Goal: Task Accomplishment & Management: Manage account settings

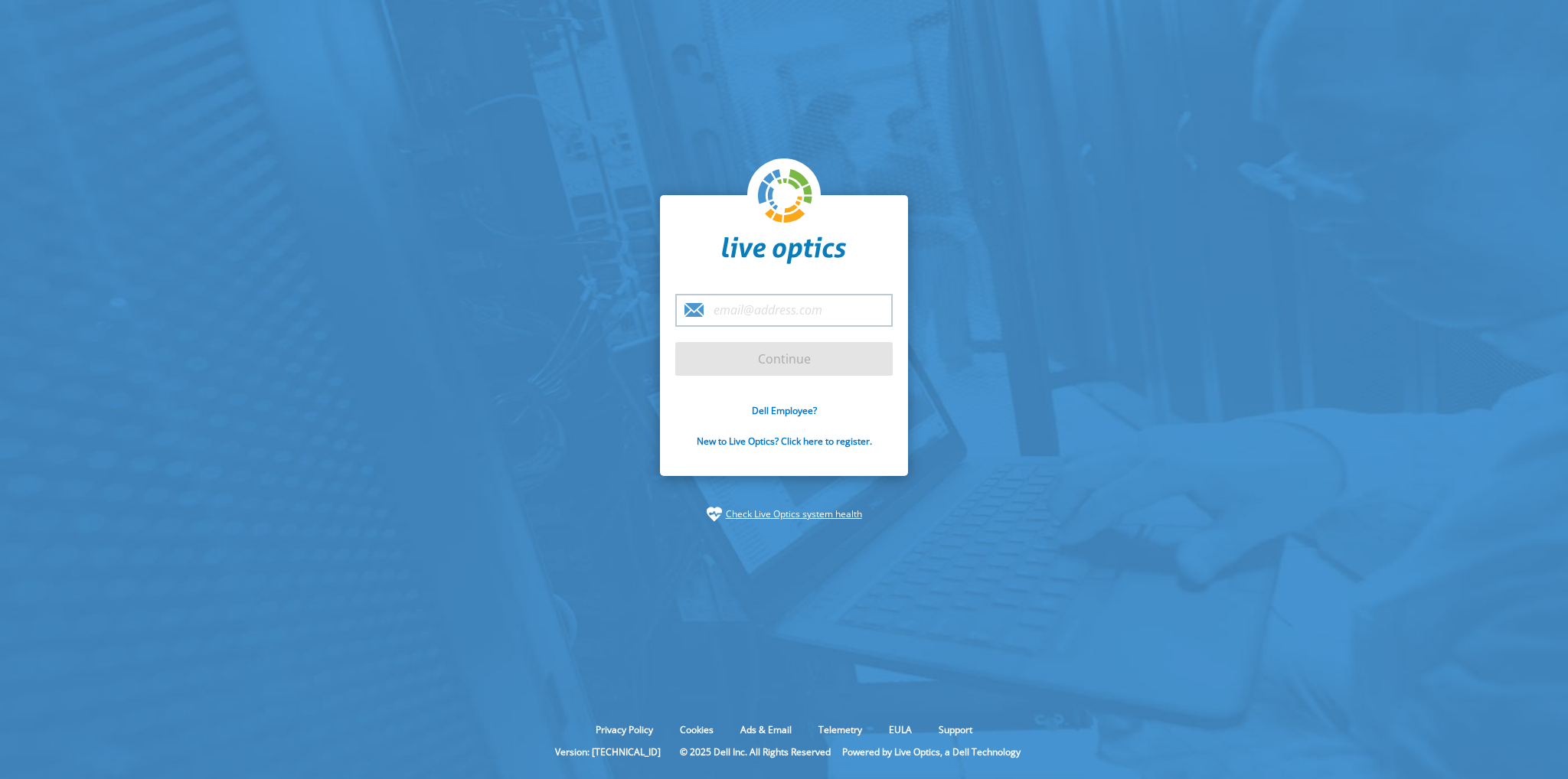
click at [779, 307] on input "email" at bounding box center [784, 310] width 217 height 33
type input "[PERSON_NAME][EMAIL_ADDRESS][PERSON_NAME][DOMAIN_NAME]"
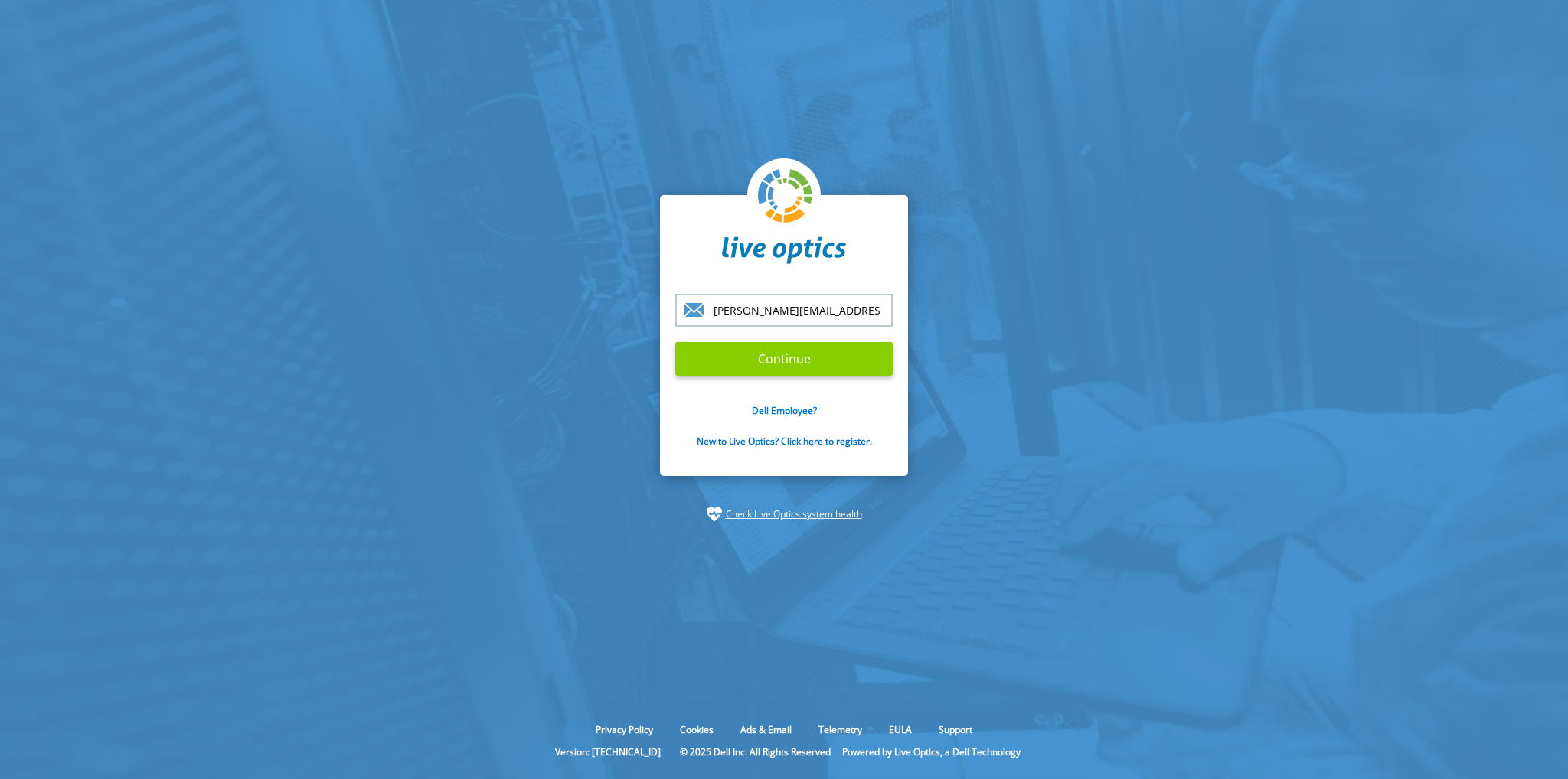
click at [760, 358] on input "Continue" at bounding box center [784, 359] width 217 height 34
click at [782, 363] on input "Continue" at bounding box center [784, 359] width 217 height 34
click at [774, 359] on input "Continue" at bounding box center [784, 359] width 217 height 34
click at [817, 357] on input "Continue" at bounding box center [784, 359] width 217 height 34
click at [779, 364] on input "Continue" at bounding box center [784, 359] width 217 height 34
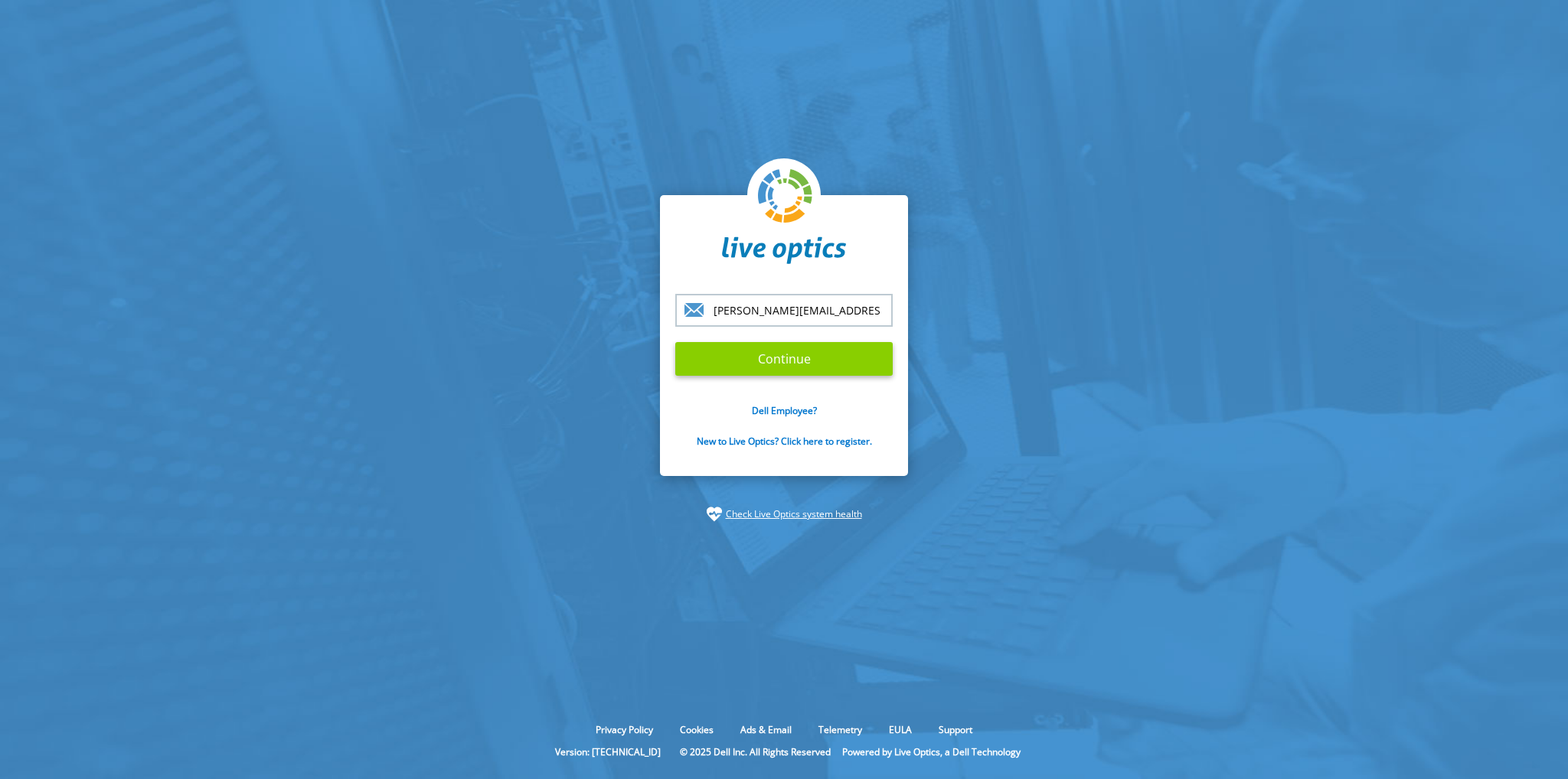
click at [790, 361] on input "Continue" at bounding box center [784, 359] width 217 height 34
click at [753, 359] on input "Continue" at bounding box center [784, 359] width 217 height 34
click at [750, 358] on input "Continue" at bounding box center [784, 359] width 217 height 34
click at [745, 357] on input "Continue" at bounding box center [784, 359] width 217 height 34
click at [810, 365] on input "Continue" at bounding box center [784, 359] width 217 height 34
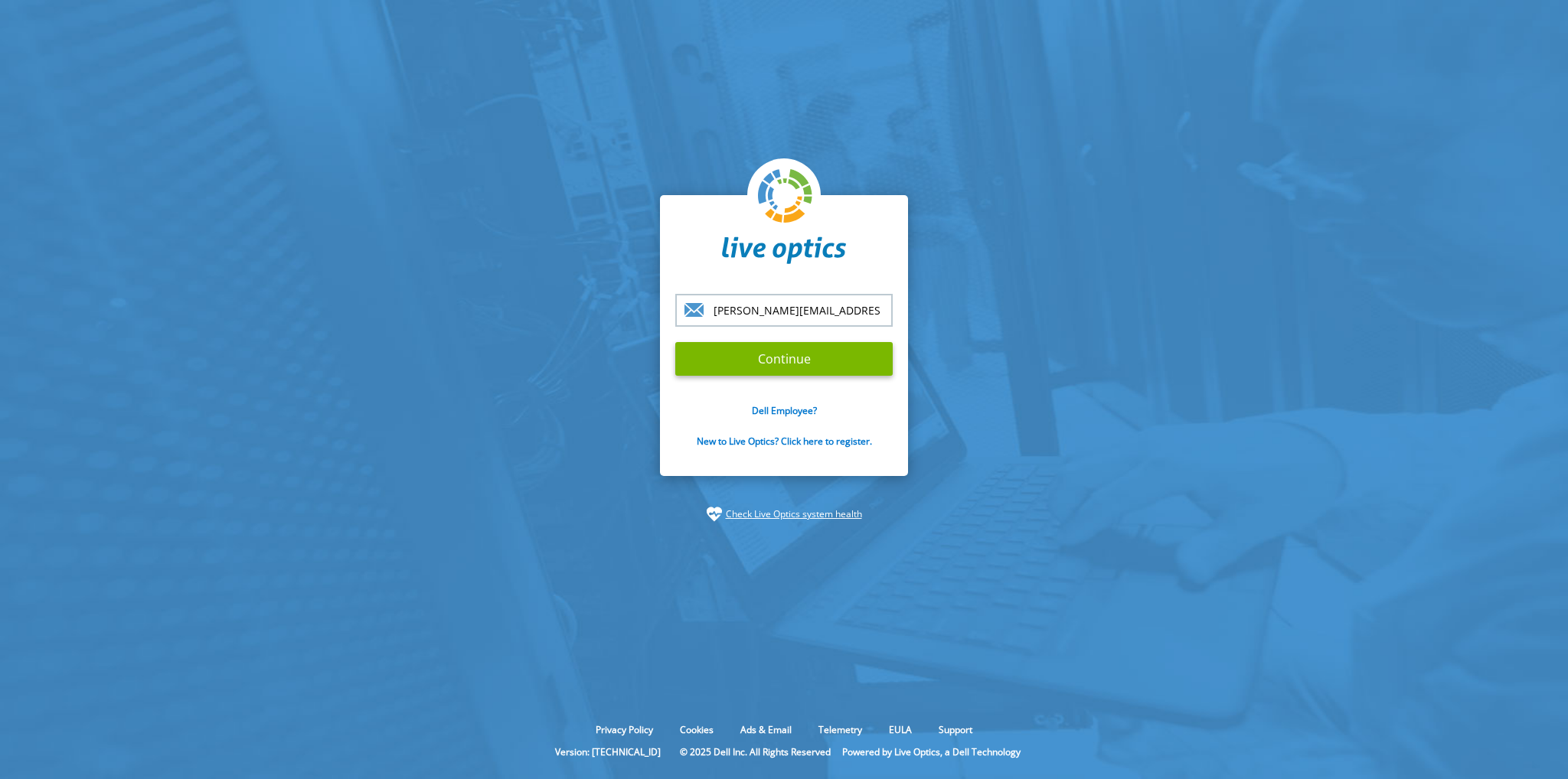
click at [818, 310] on input "[PERSON_NAME][EMAIL_ADDRESS][PERSON_NAME][DOMAIN_NAME]" at bounding box center [784, 310] width 217 height 33
click at [790, 348] on input "Continue" at bounding box center [784, 359] width 217 height 34
click at [802, 362] on input "Continue" at bounding box center [784, 359] width 217 height 34
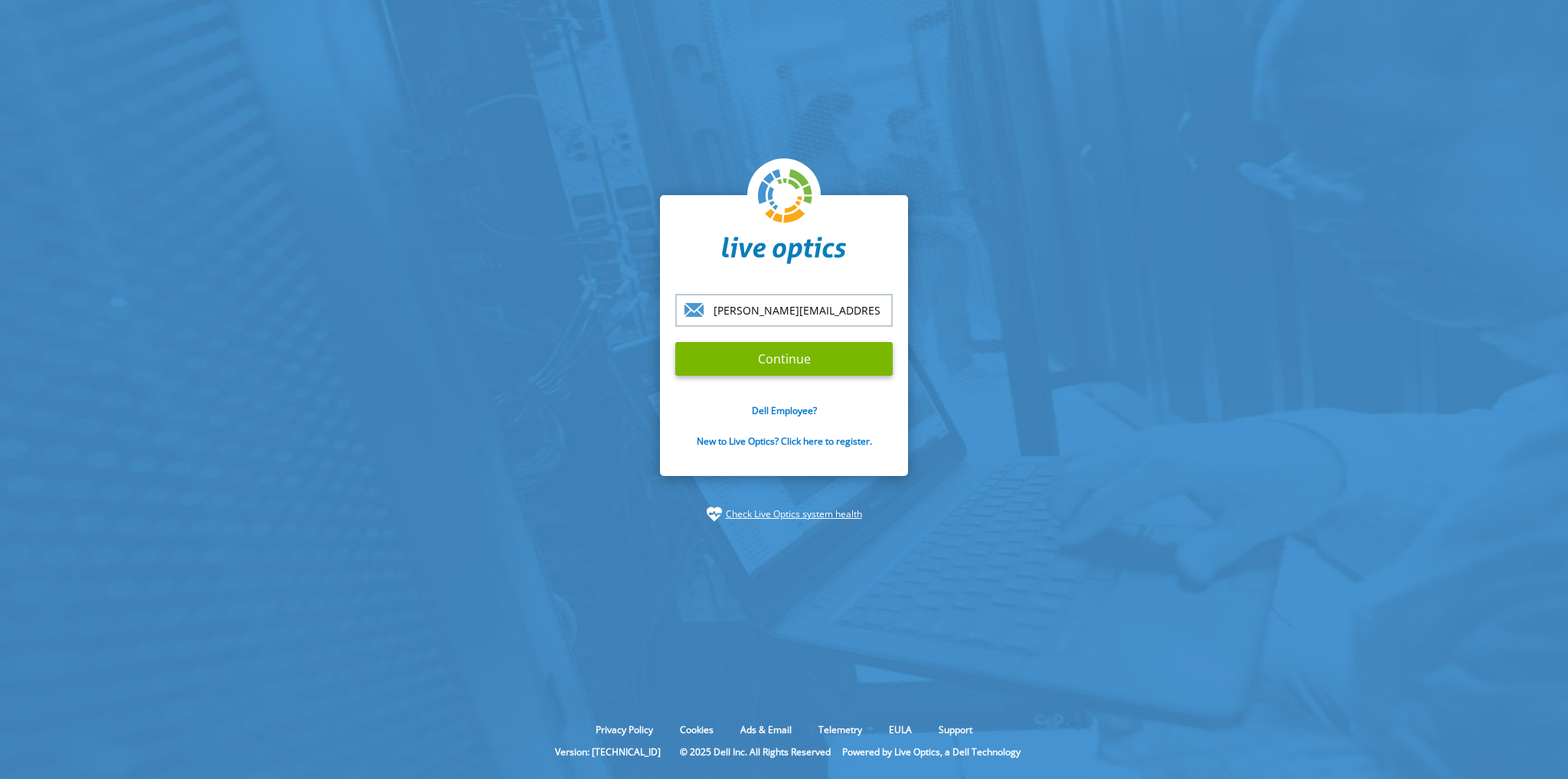
click at [997, 368] on section "[PERSON_NAME][EMAIL_ADDRESS][PERSON_NAME][DOMAIN_NAME] Continue Dell Employee? …" at bounding box center [784, 358] width 1568 height 717
click at [726, 365] on input "Continue" at bounding box center [784, 359] width 217 height 34
